Goal: Task Accomplishment & Management: Manage account settings

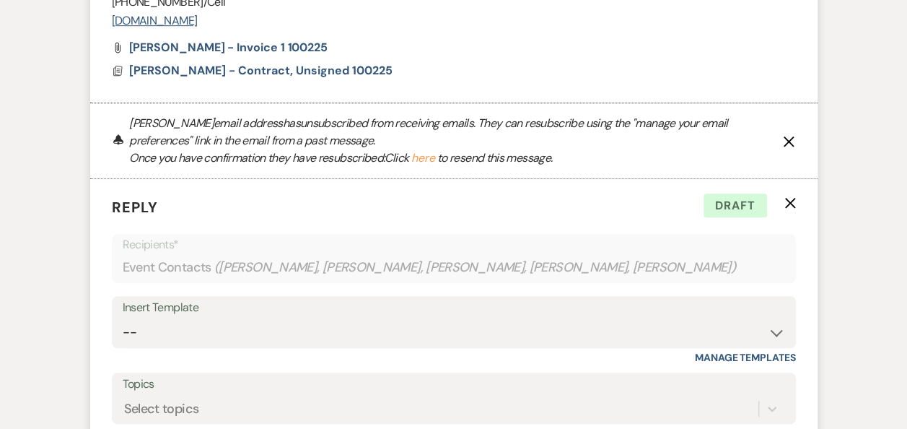
scroll to position [3202, 0]
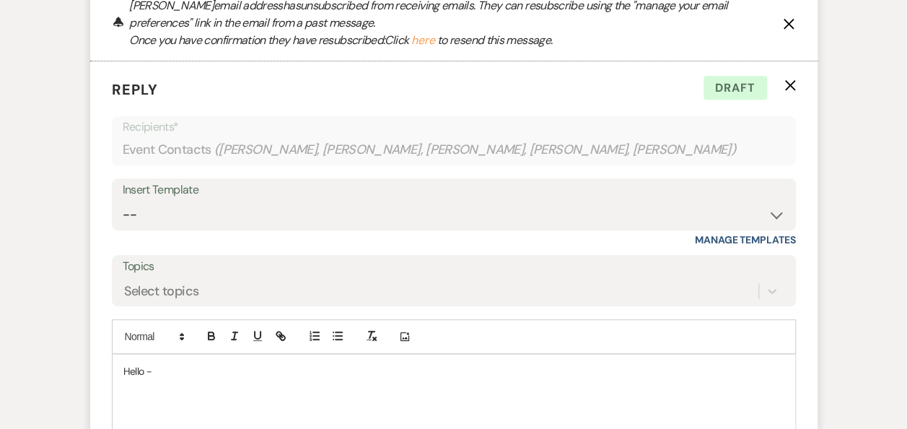
click at [788, 90] on use "button" at bounding box center [790, 84] width 11 height 11
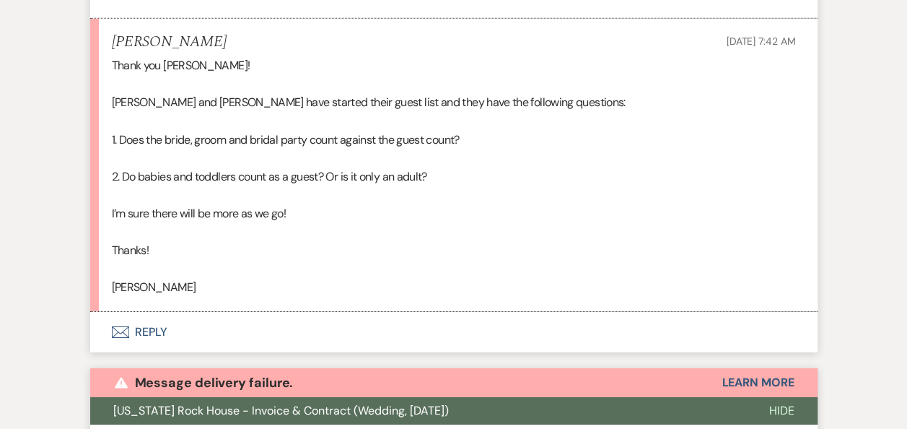
scroll to position [2337, 0]
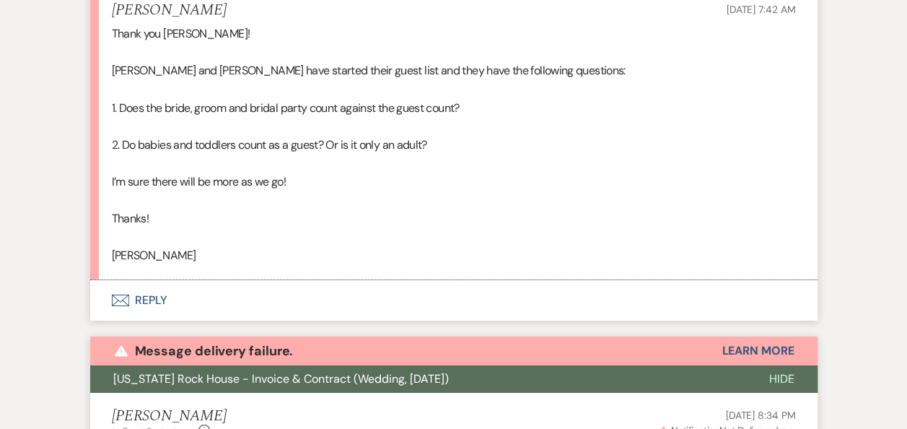
click at [153, 296] on button "Envelope Reply" at bounding box center [454, 300] width 728 height 40
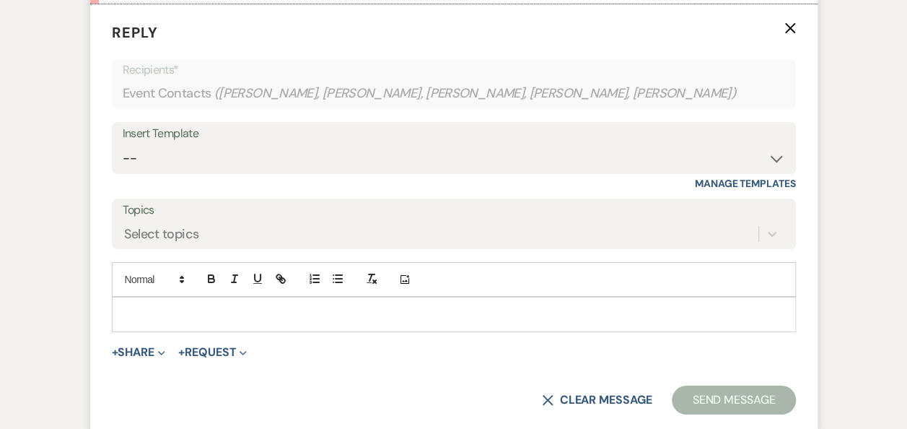
scroll to position [2625, 0]
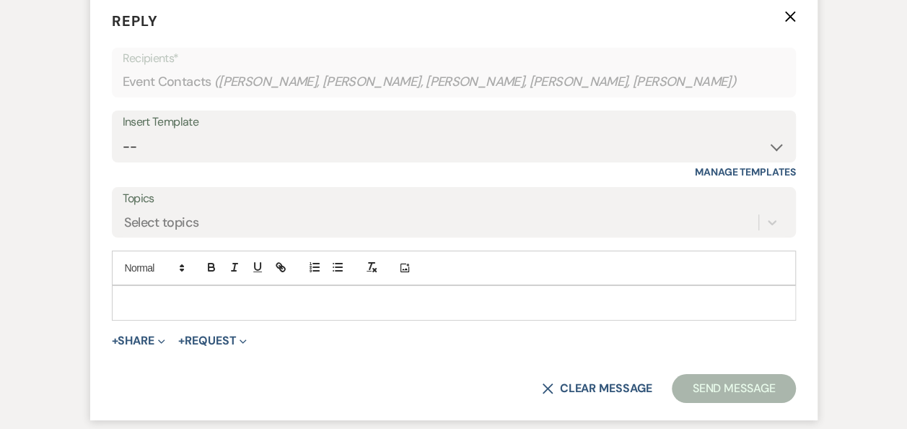
click at [269, 290] on div at bounding box center [454, 302] width 683 height 33
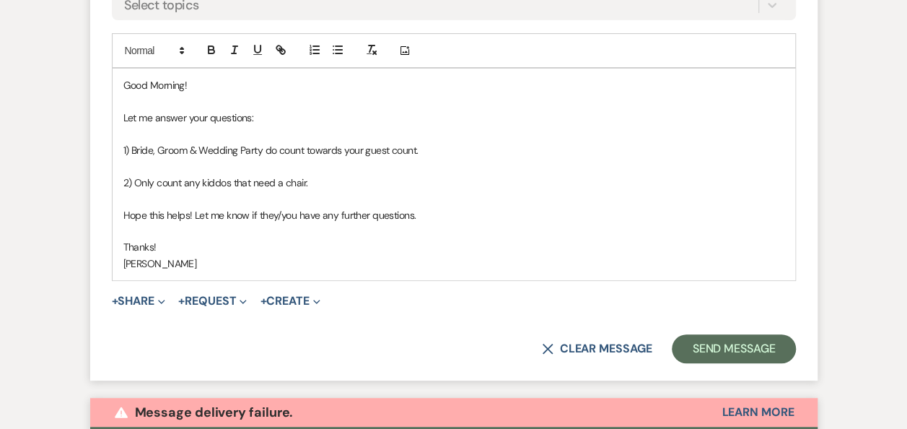
scroll to position [2914, 0]
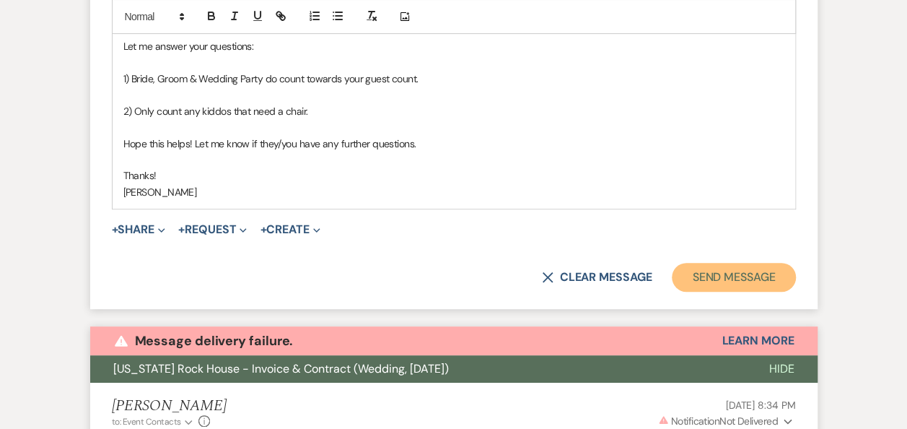
click at [712, 271] on button "Send Message" at bounding box center [733, 277] width 123 height 29
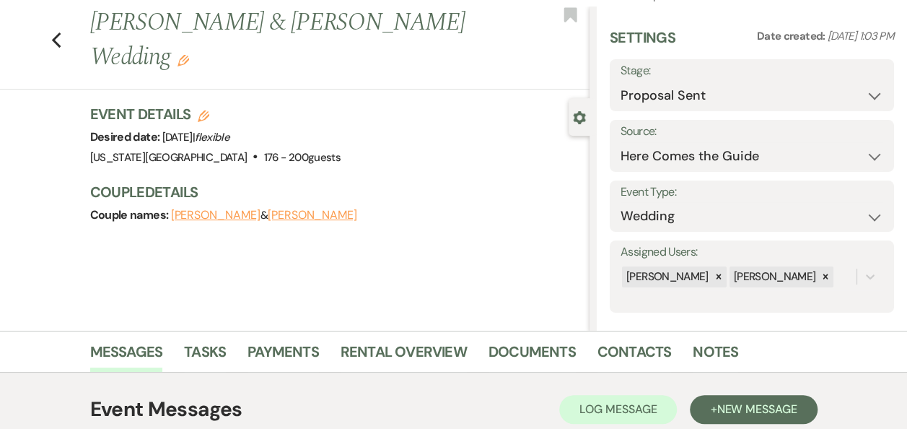
scroll to position [0, 0]
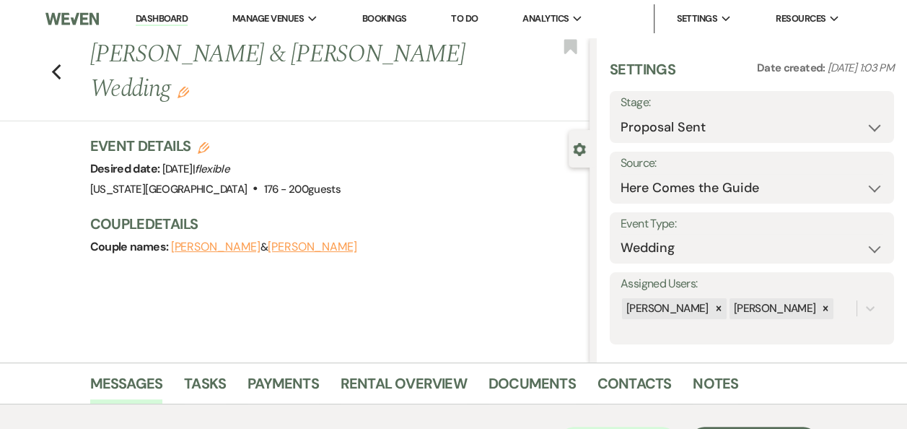
click at [162, 20] on link "Dashboard" at bounding box center [162, 19] width 52 height 14
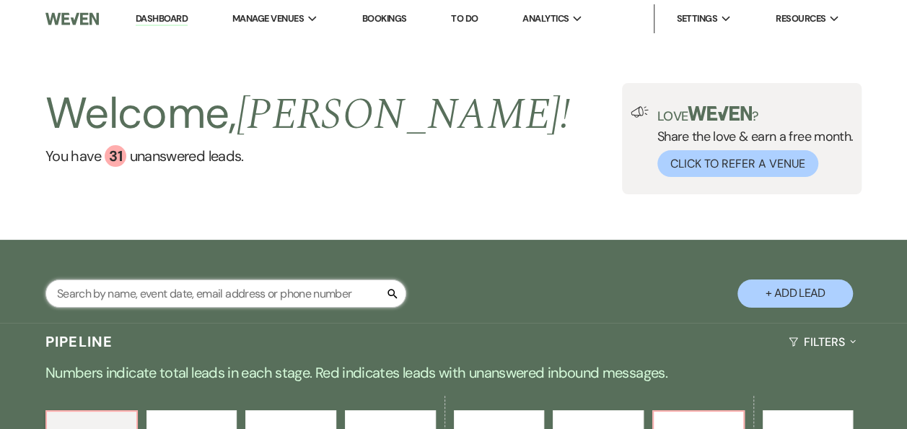
click at [171, 292] on input "text" at bounding box center [225, 293] width 361 height 28
type input "[PERSON_NAME]"
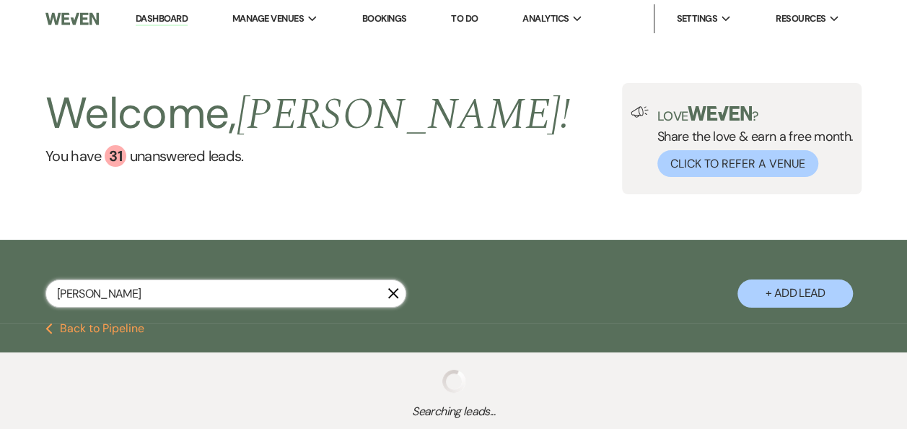
select select "4"
select select "8"
select select "11"
select select "2"
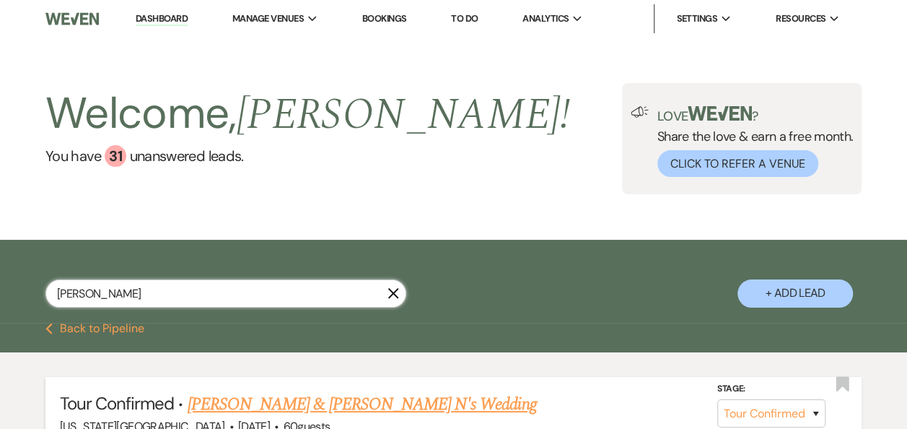
type input "[PERSON_NAME]"
click at [344, 401] on link "[PERSON_NAME] & [PERSON_NAME] N's Wedding" at bounding box center [362, 404] width 349 height 26
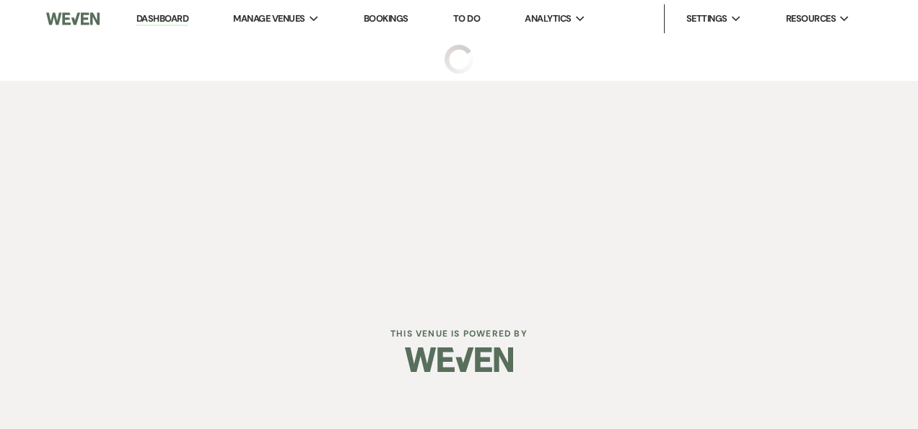
select select "4"
select select "17"
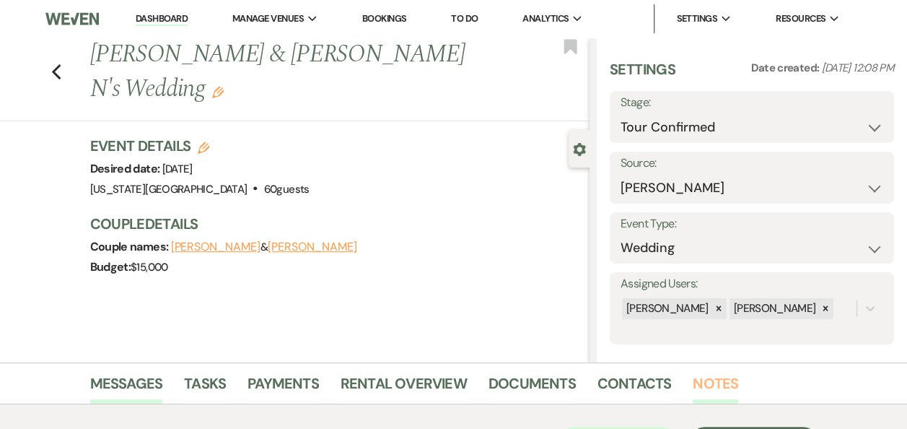
click at [708, 385] on link "Notes" at bounding box center [715, 388] width 45 height 32
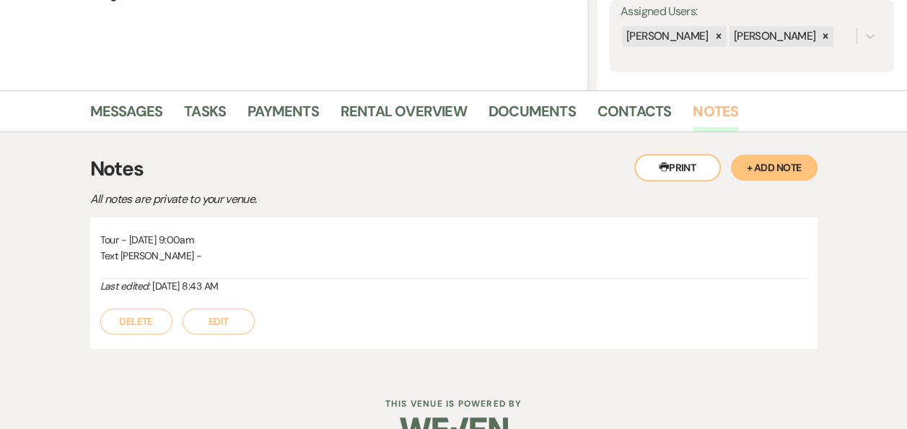
scroll to position [280, 0]
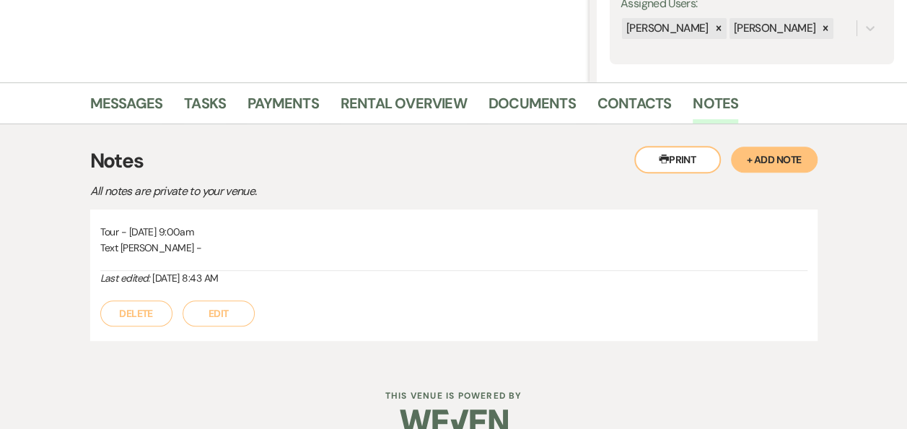
click at [234, 309] on button "Edit" at bounding box center [219, 313] width 72 height 26
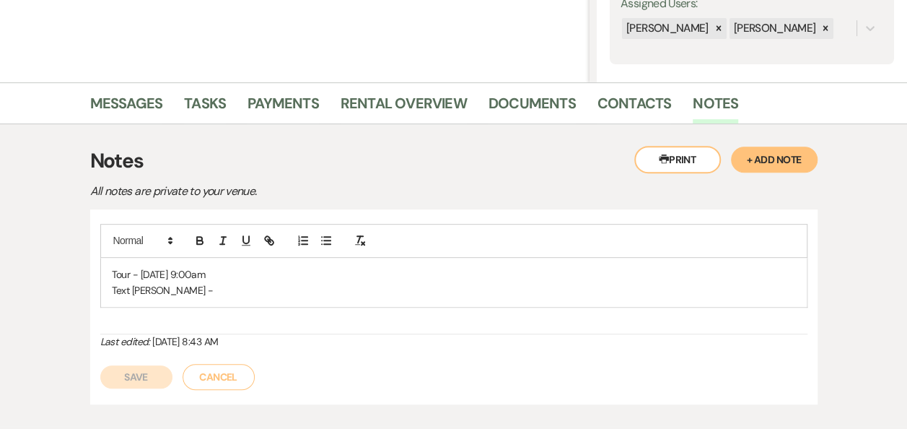
click at [248, 270] on p "Tour - [DATE] 9:00am" at bounding box center [454, 274] width 684 height 16
click at [173, 284] on p "Text [PERSON_NAME] -" at bounding box center [454, 290] width 684 height 16
click at [136, 377] on button "Save" at bounding box center [136, 376] width 72 height 23
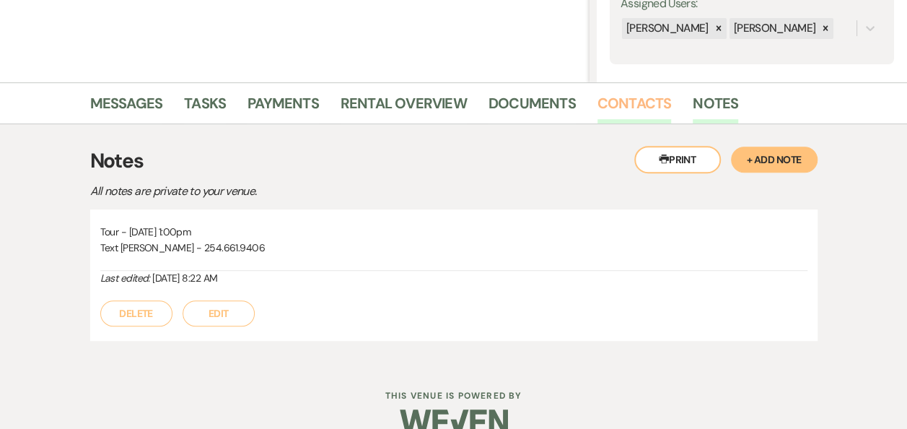
click at [631, 105] on link "Contacts" at bounding box center [635, 108] width 74 height 32
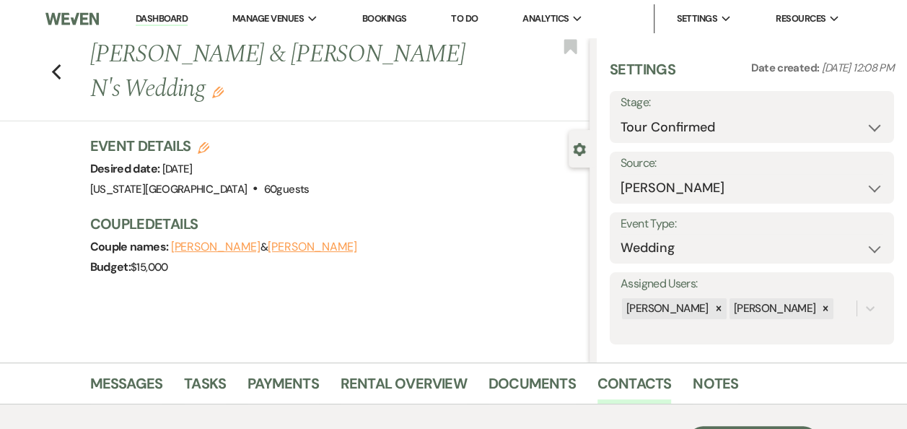
click at [162, 16] on link "Dashboard" at bounding box center [162, 19] width 52 height 14
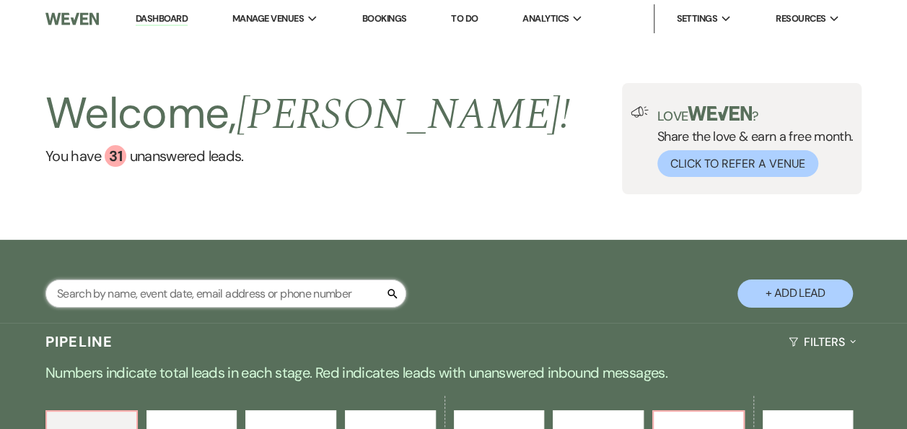
click at [178, 292] on input "text" at bounding box center [225, 293] width 361 height 28
type input "[PERSON_NAME]"
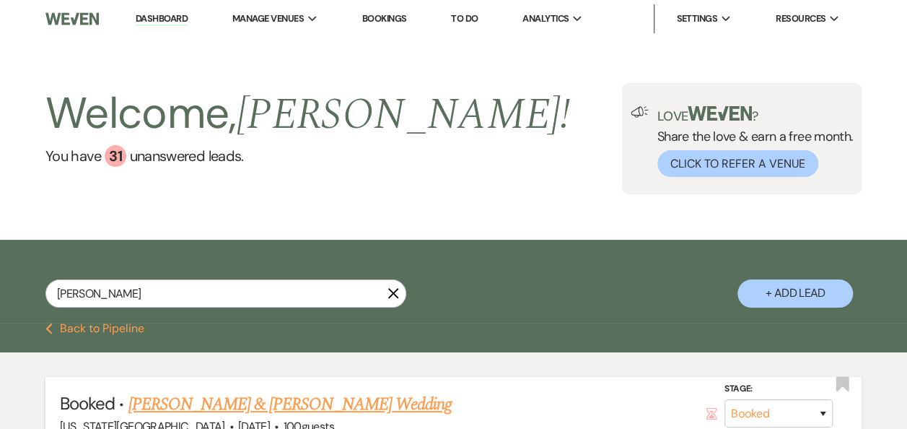
click at [310, 403] on link "[PERSON_NAME] & [PERSON_NAME] Wedding" at bounding box center [289, 404] width 323 height 26
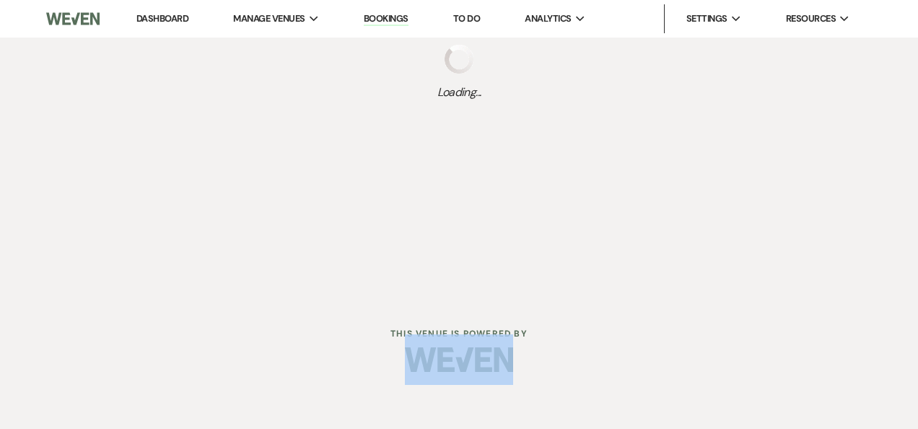
click at [310, 393] on html "Dashboard Manage Venues Expand [US_STATE] Rock House Bookings To Do Analytics E…" at bounding box center [459, 196] width 918 height 393
select select "14"
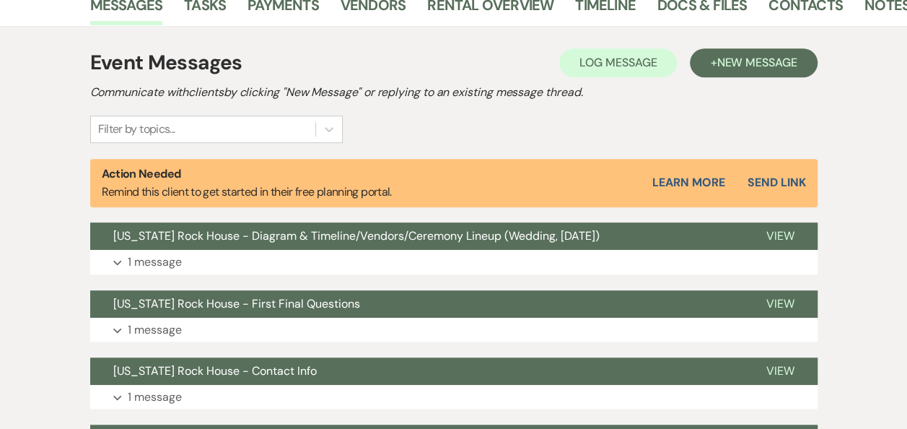
scroll to position [381, 0]
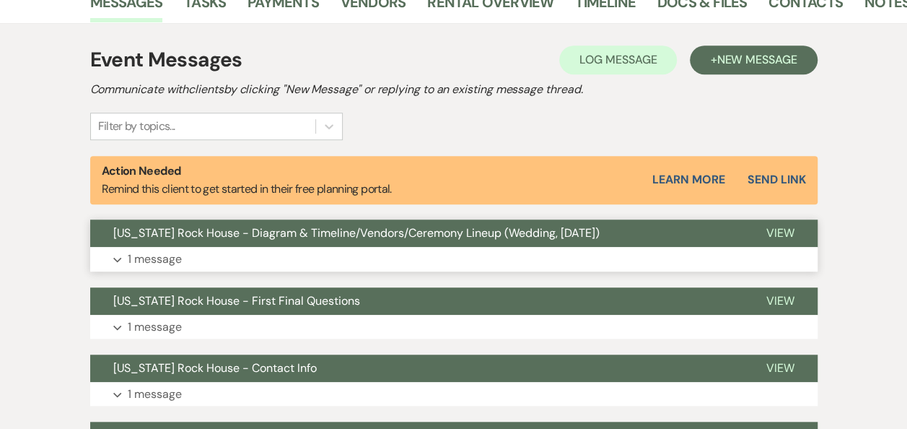
click at [778, 240] on span "View" at bounding box center [781, 232] width 28 height 15
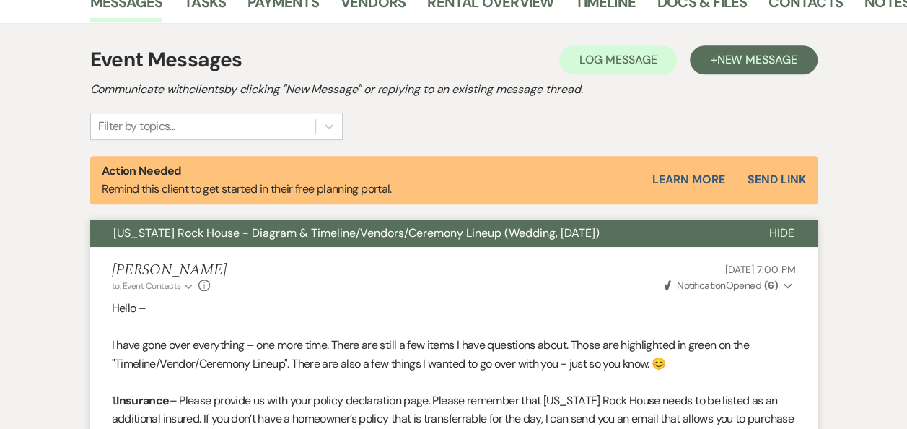
scroll to position [0, 0]
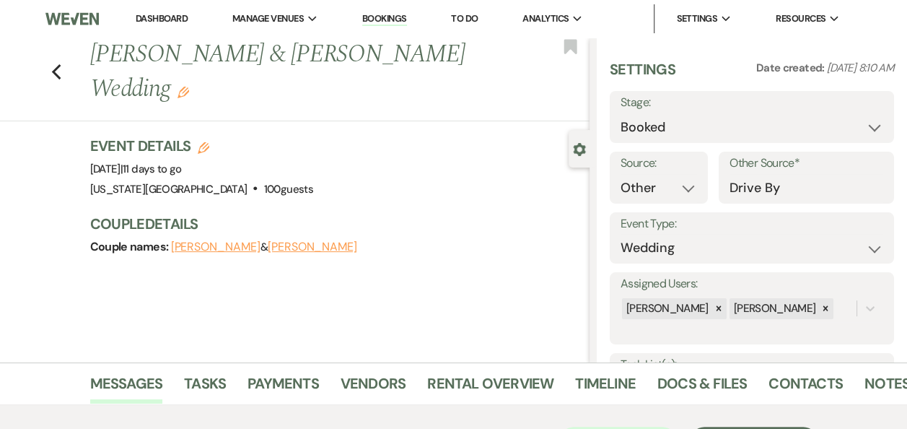
click at [161, 21] on link "Dashboard" at bounding box center [162, 18] width 52 height 12
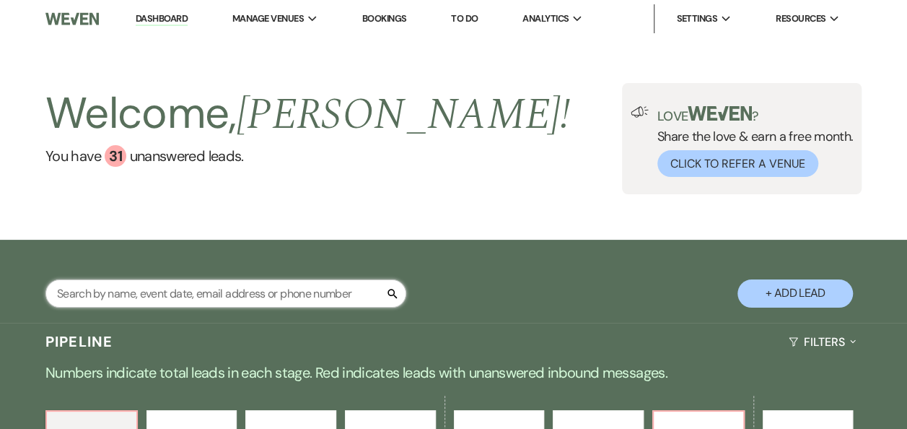
click at [217, 295] on input "text" at bounding box center [225, 293] width 361 height 28
type input "[PERSON_NAME]"
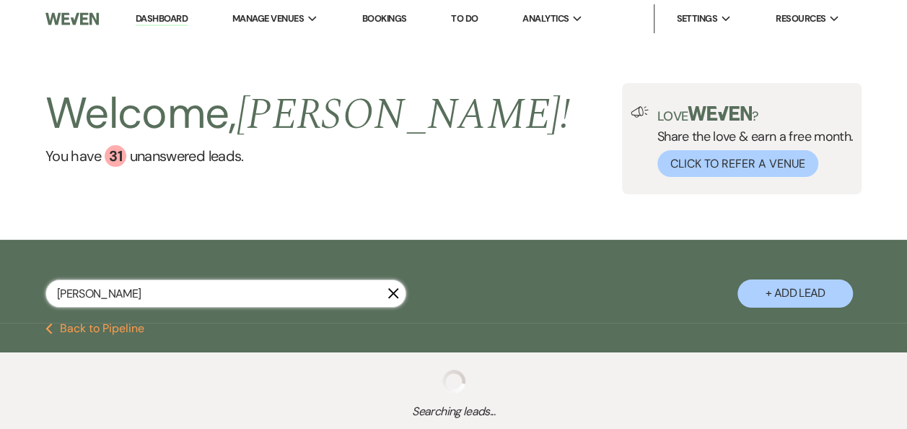
select select "5"
select select "8"
select select "6"
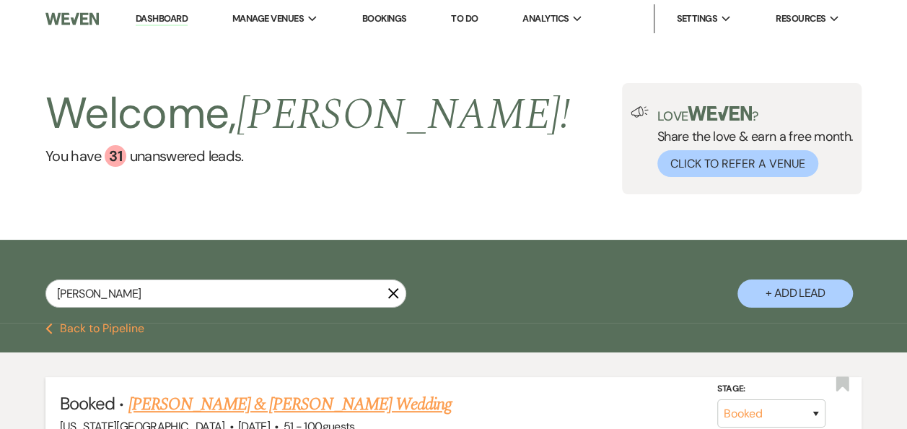
click at [323, 406] on link "[PERSON_NAME] & [PERSON_NAME] Wedding" at bounding box center [289, 404] width 323 height 26
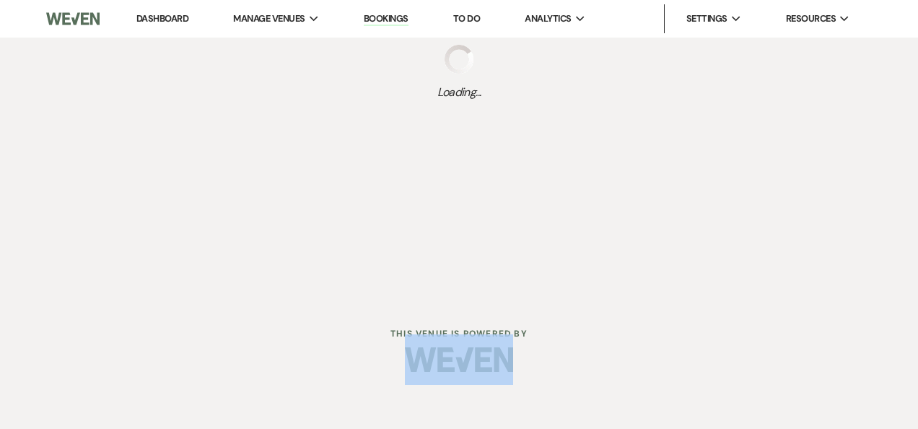
click at [323, 393] on html "Dashboard Manage Venues Expand [US_STATE] Rock House Bookings To Do Analytics E…" at bounding box center [459, 196] width 918 height 393
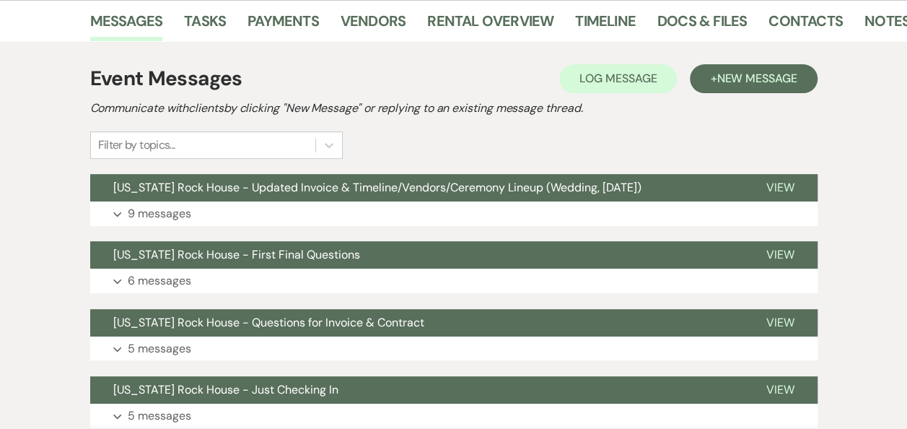
scroll to position [248, 0]
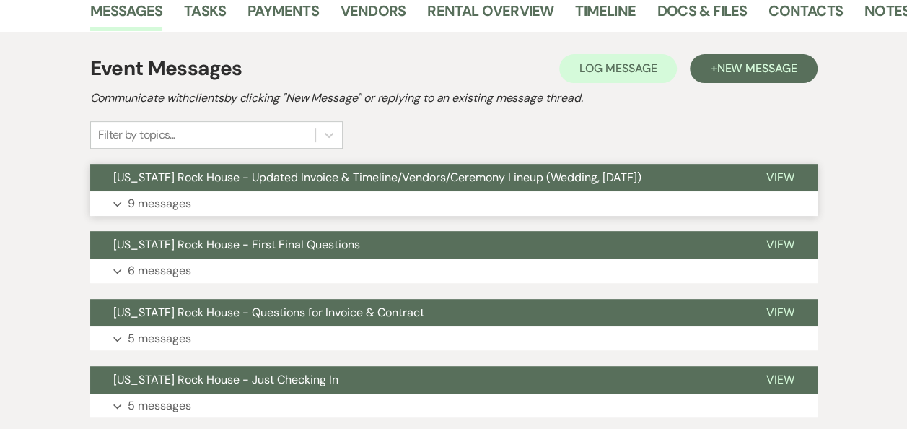
click at [780, 178] on span "View" at bounding box center [781, 177] width 28 height 15
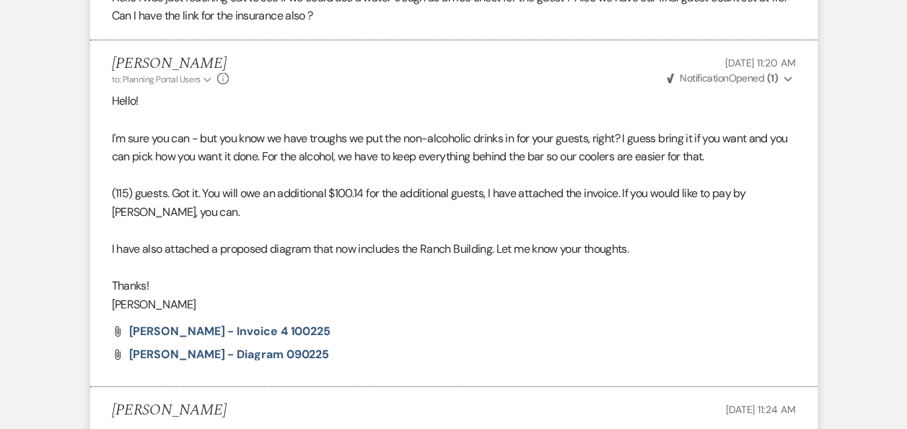
scroll to position [2053, 0]
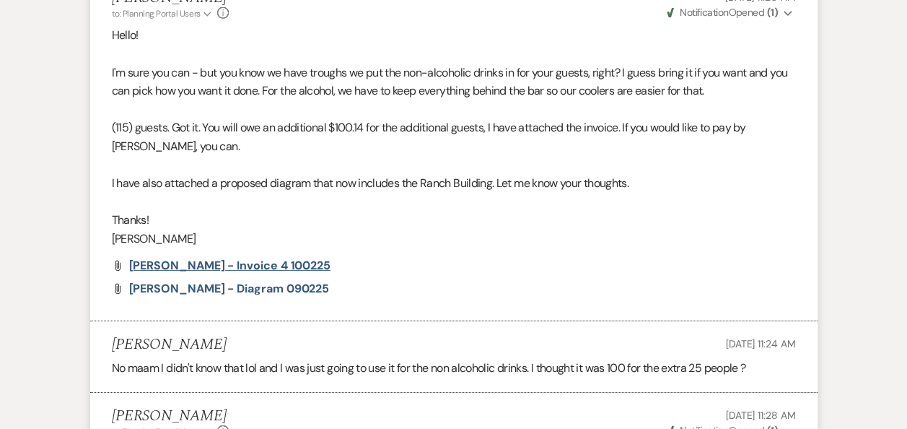
click at [201, 266] on span "[PERSON_NAME] - Invoice 4 100225" at bounding box center [229, 265] width 201 height 15
click at [206, 287] on span "[PERSON_NAME] - Diagram 090225" at bounding box center [229, 288] width 201 height 15
